Goal: Feedback & Contribution: Leave review/rating

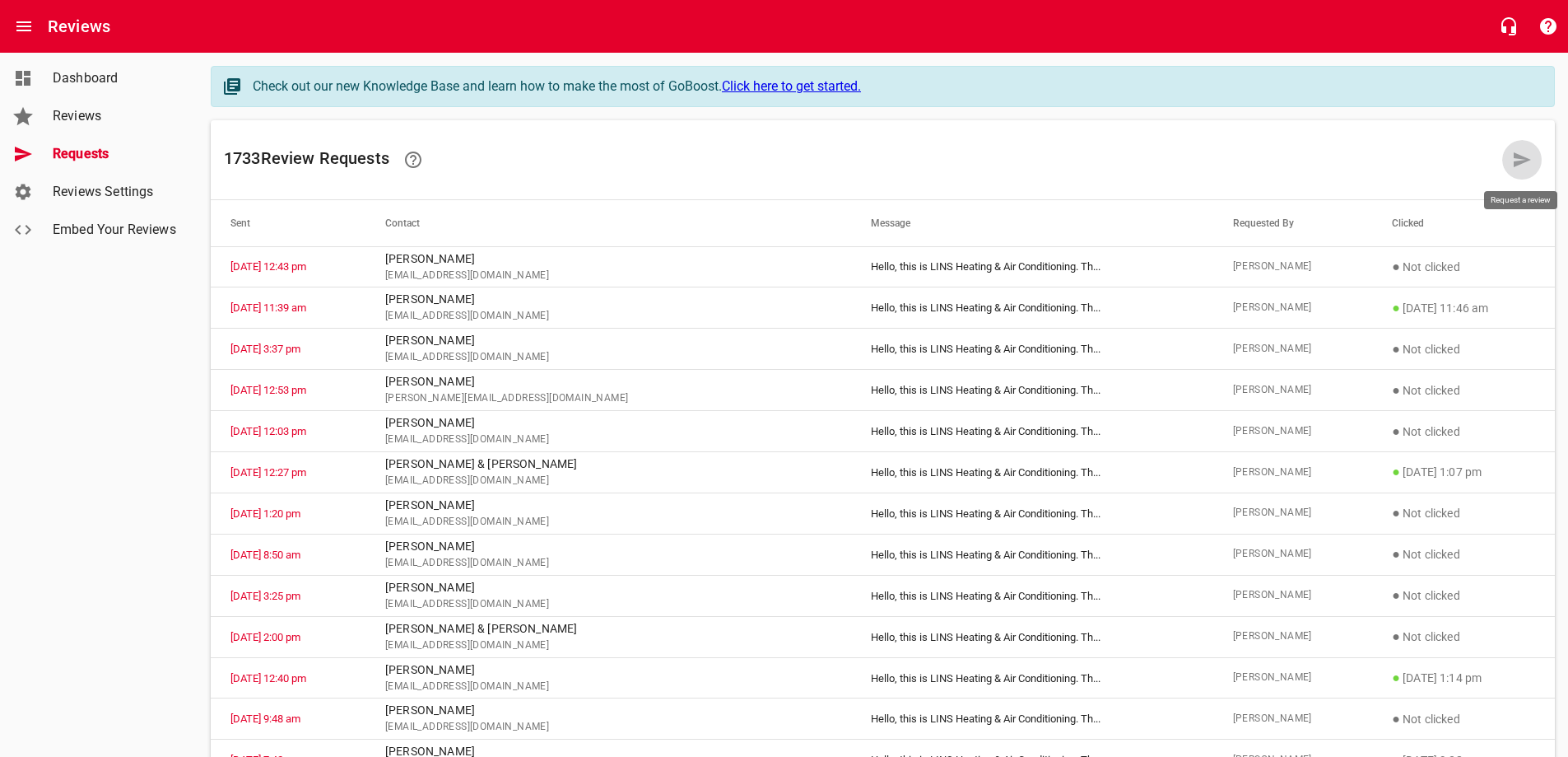
click at [1521, 162] on icon at bounding box center [1522, 160] width 17 height 15
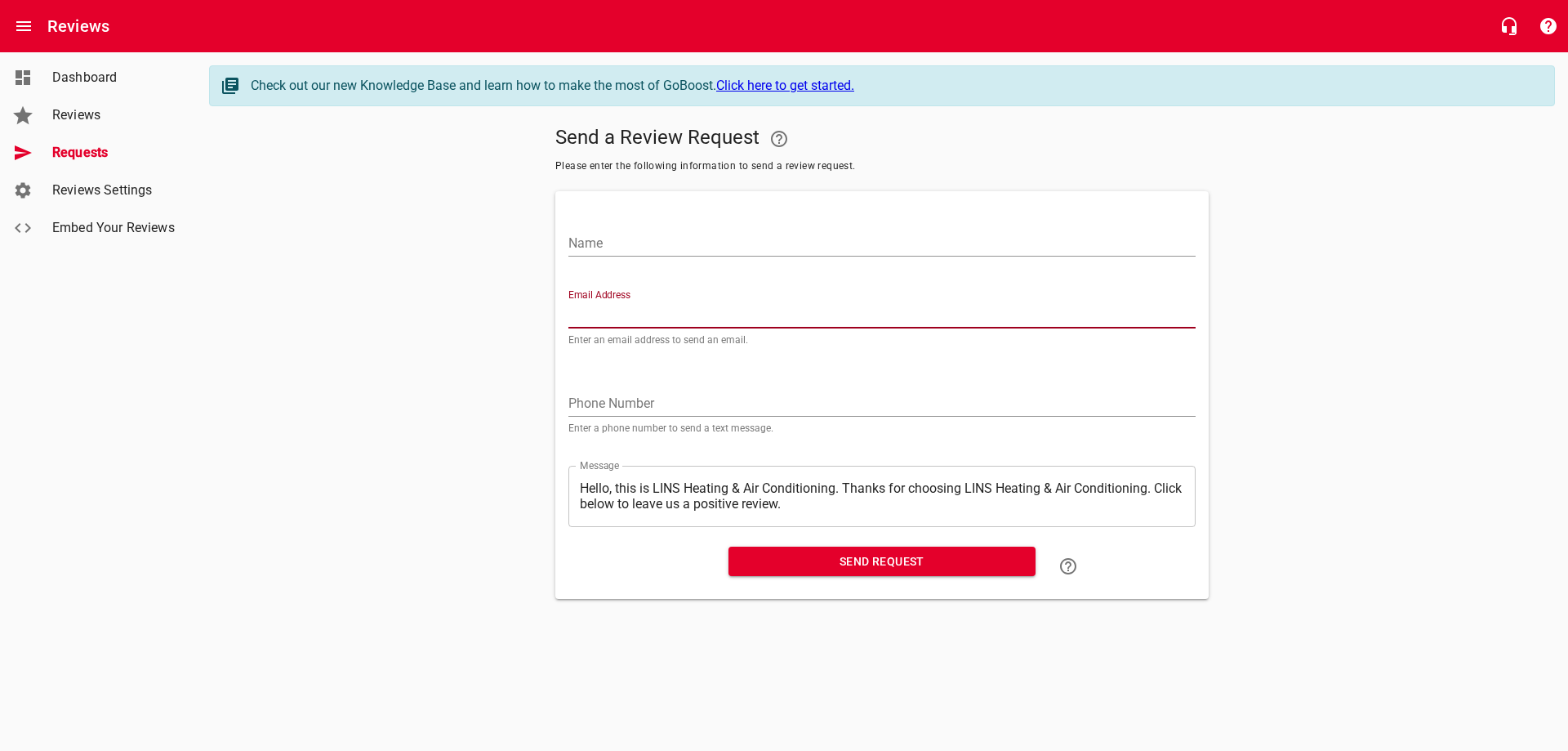
paste input "[EMAIL_ADDRESS][DOMAIN_NAME]"
type input "[EMAIL_ADDRESS][DOMAIN_NAME]"
click at [646, 244] on input "Name" at bounding box center [882, 243] width 627 height 26
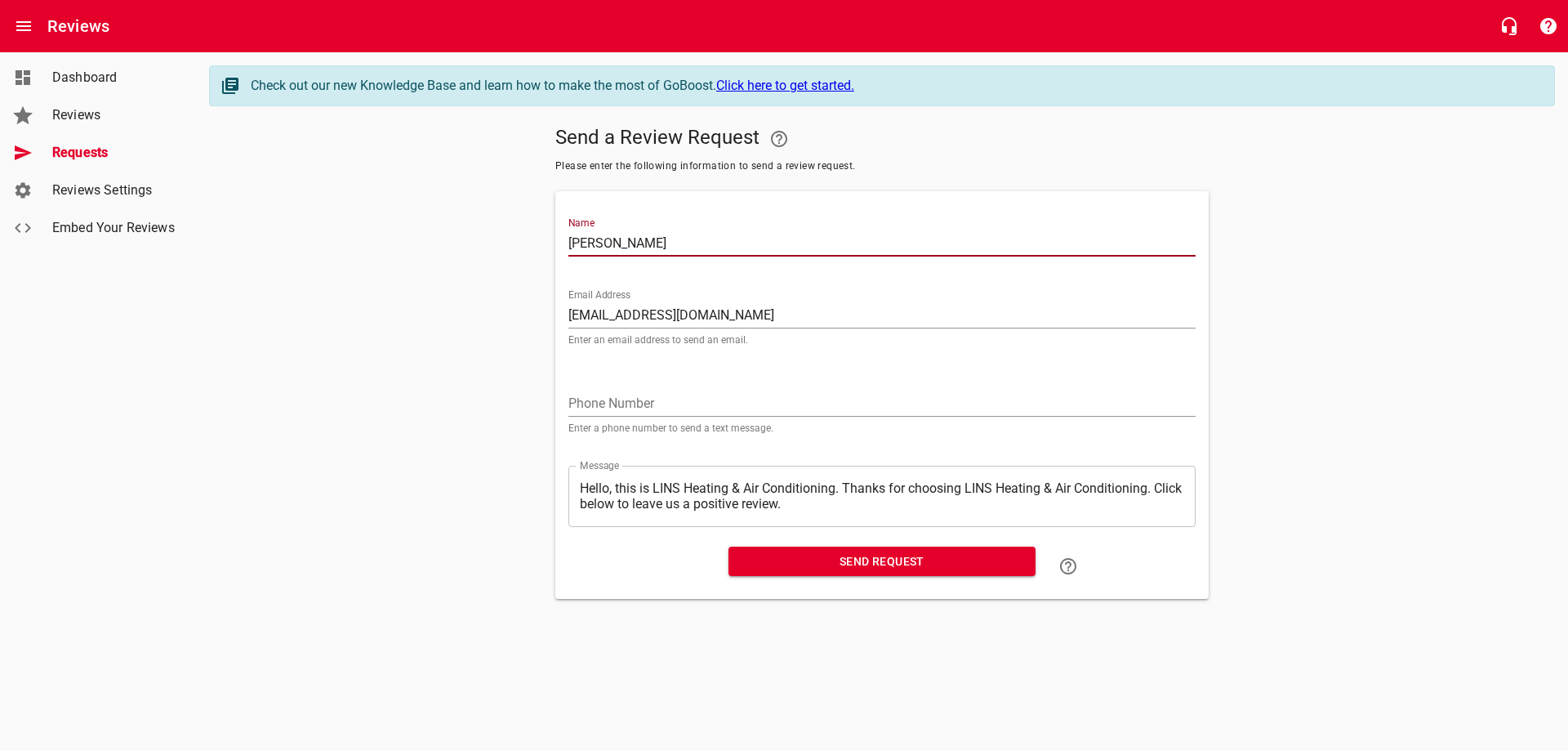
type input "[PERSON_NAME]"
click at [858, 564] on span "Send Request" at bounding box center [882, 562] width 281 height 21
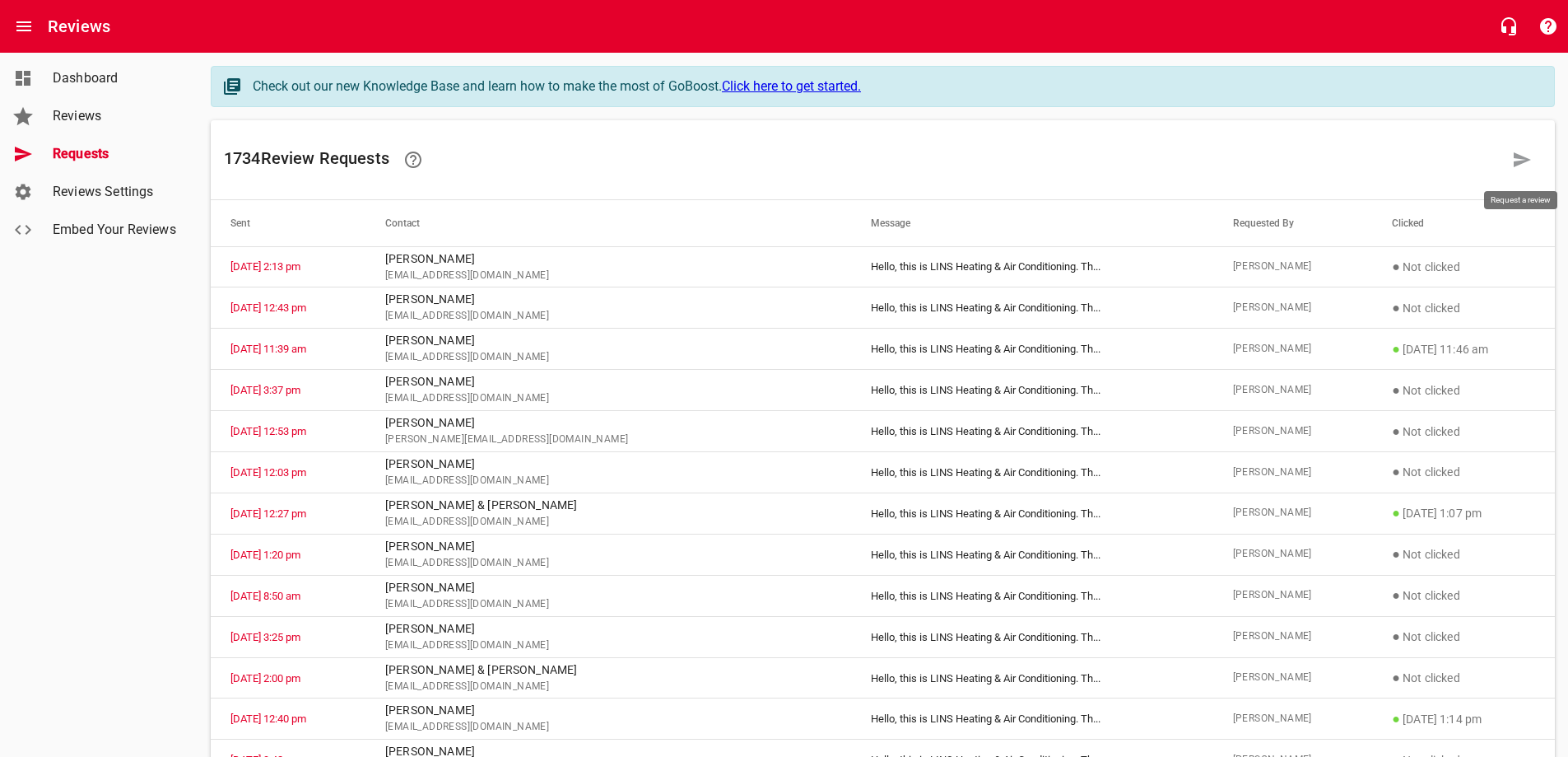
click at [1516, 161] on icon at bounding box center [1522, 160] width 17 height 15
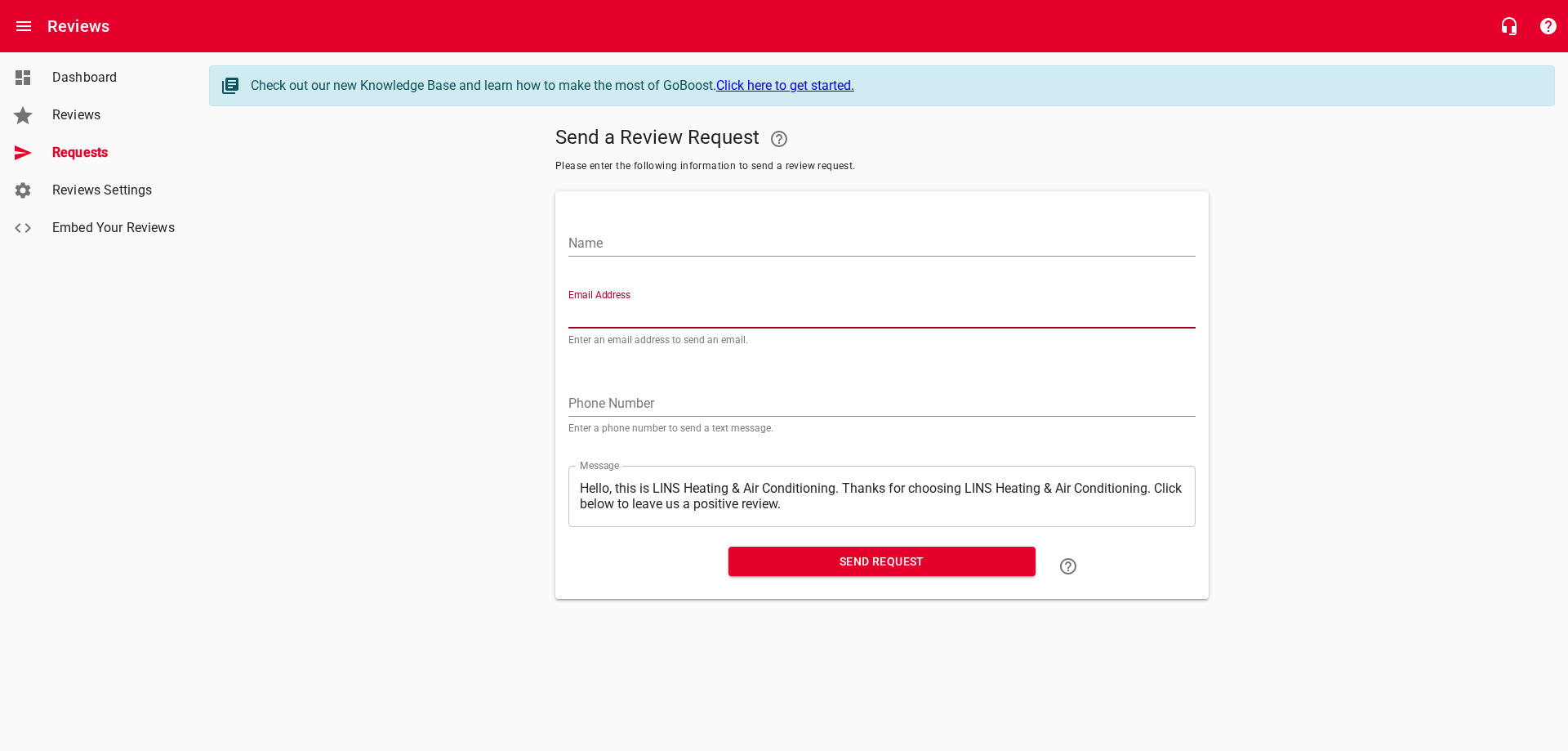
paste input "[EMAIL_ADDRESS][DOMAIN_NAME]"
type input "[EMAIL_ADDRESS][DOMAIN_NAME]"
click at [633, 232] on input "Name" at bounding box center [882, 243] width 627 height 26
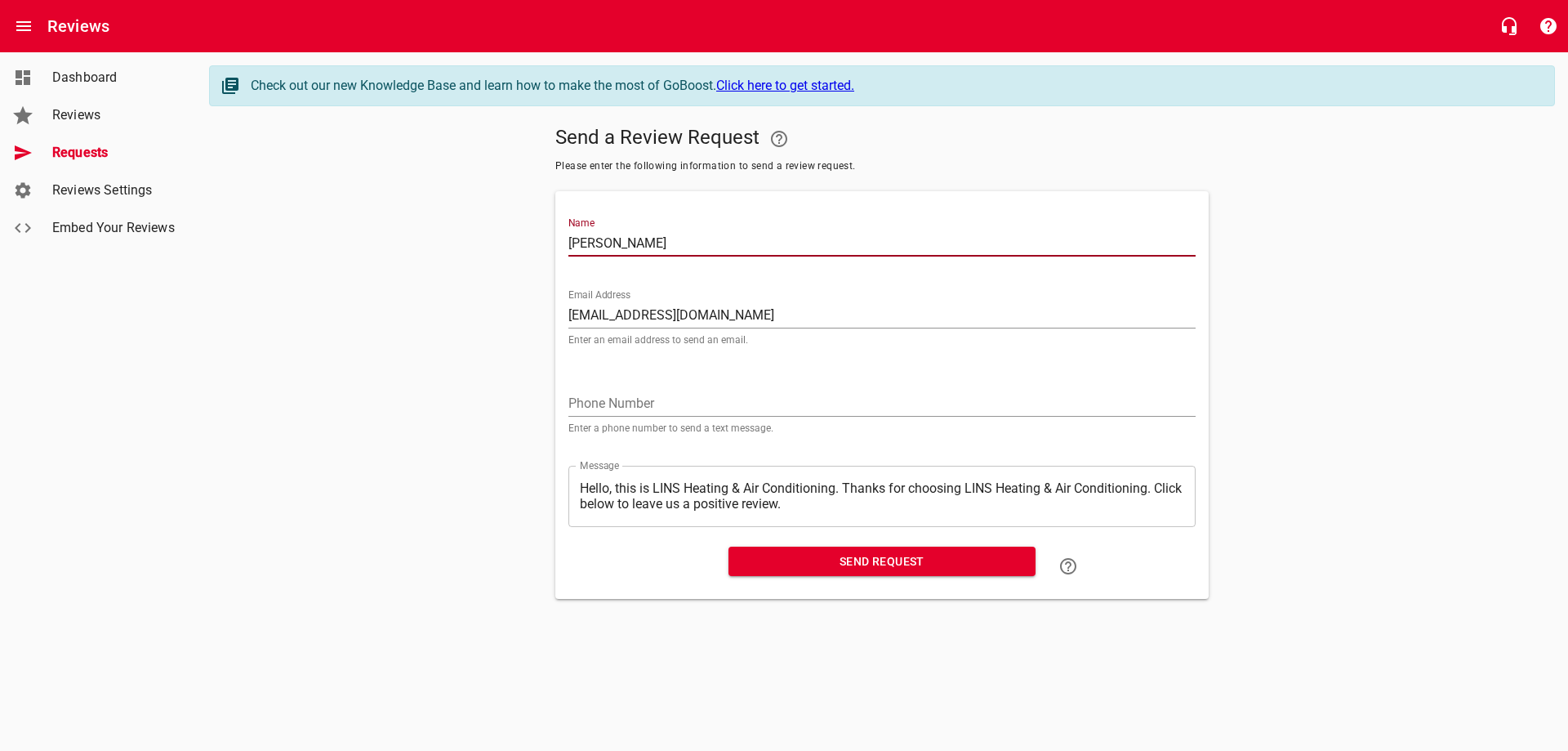
type input "[PERSON_NAME]"
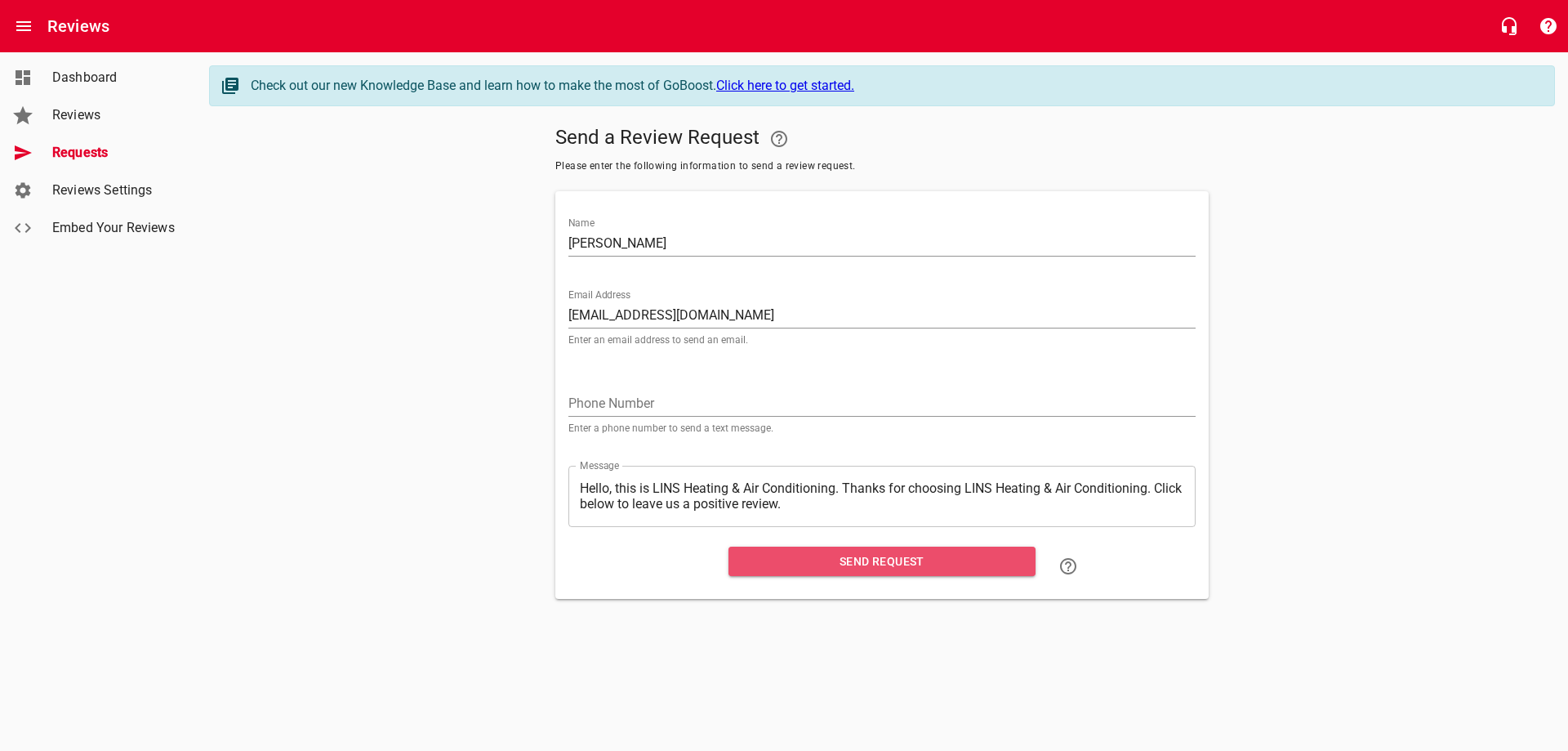
click at [858, 567] on span "Send Request" at bounding box center [882, 562] width 281 height 21
